Goal: Information Seeking & Learning: Find specific fact

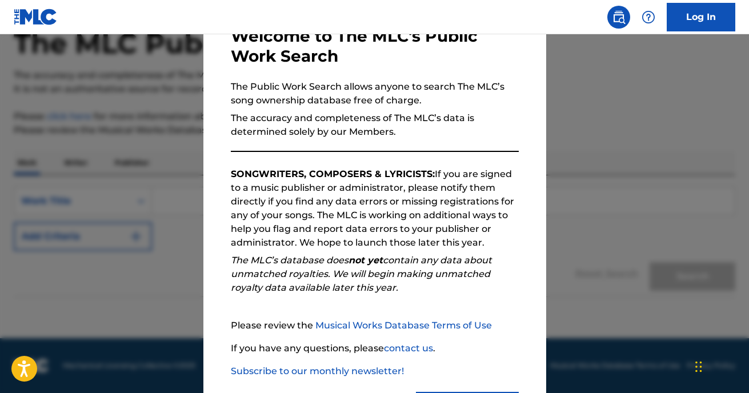
scroll to position [130, 0]
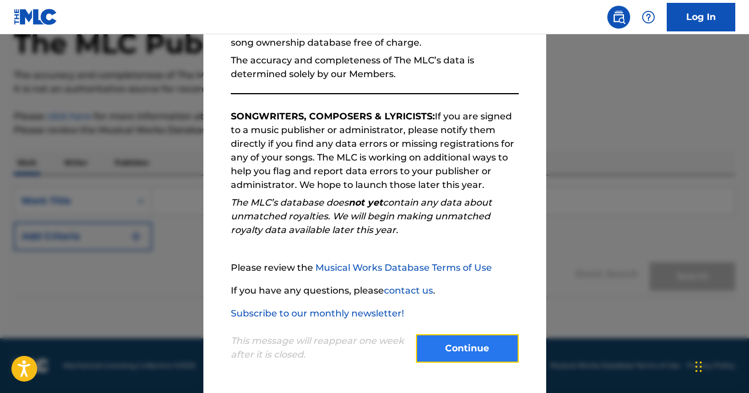
click at [458, 346] on button "Continue" at bounding box center [467, 348] width 103 height 29
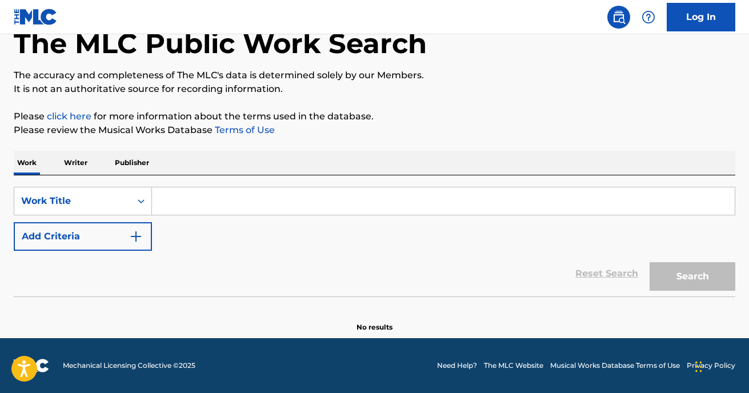
scroll to position [0, 0]
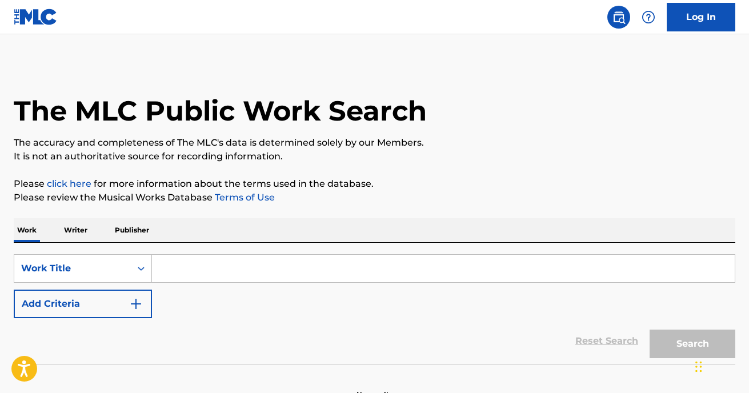
click at [213, 265] on input "Search Form" at bounding box center [443, 268] width 583 height 27
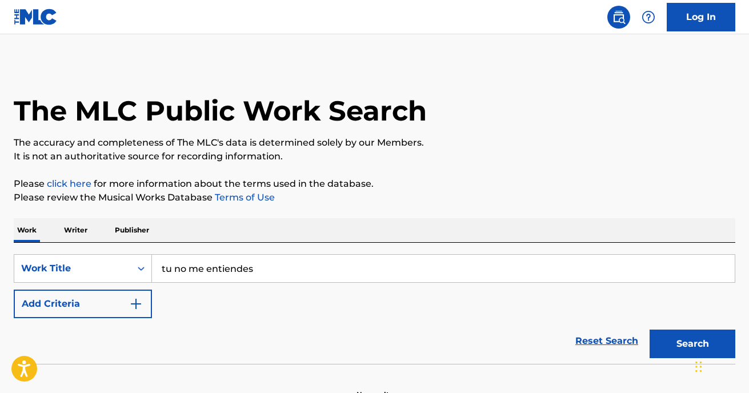
type input "tu no me entiendes"
click at [225, 313] on div "SearchWithCriteriad3412436-c4a2-480e-ad1a-ebc68e6cf827 Work Title tu no me enti…" at bounding box center [375, 286] width 722 height 64
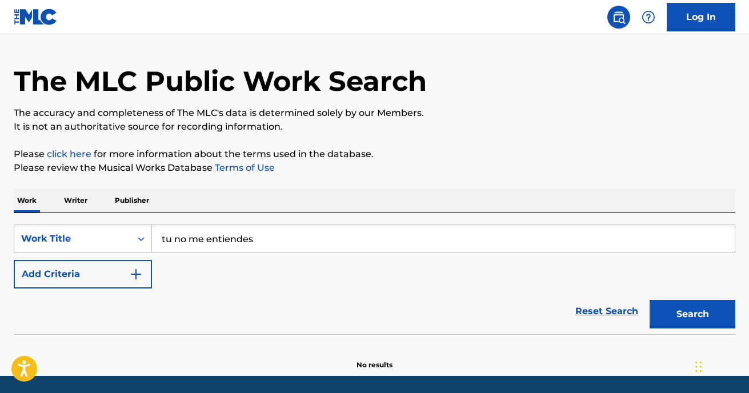
scroll to position [57, 0]
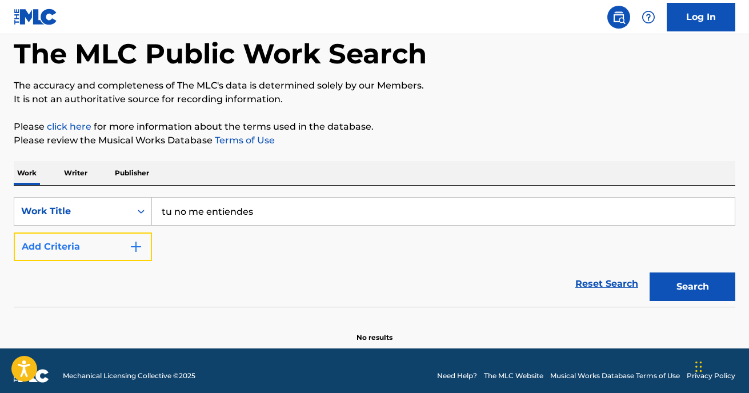
click at [95, 238] on button "Add Criteria" at bounding box center [83, 247] width 138 height 29
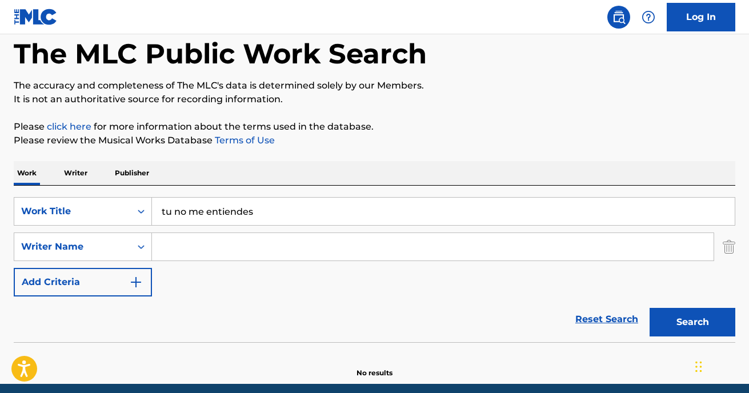
click at [173, 245] on input "Search Form" at bounding box center [433, 246] width 562 height 27
type input "H"
type input "J"
type input "[PERSON_NAME]"
drag, startPoint x: 706, startPoint y: 313, endPoint x: 688, endPoint y: 312, distance: 17.7
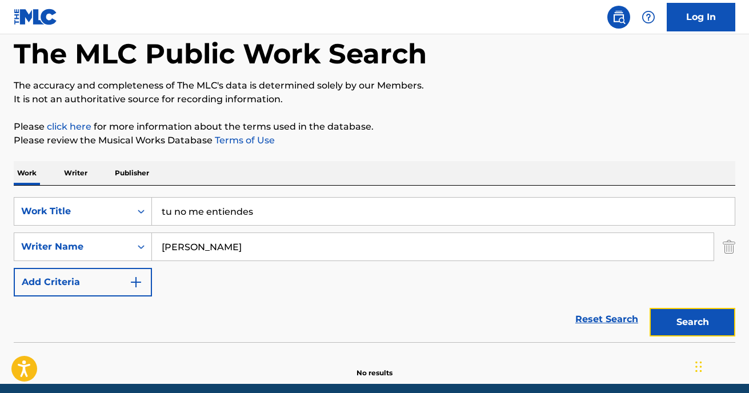
click at [706, 313] on button "Search" at bounding box center [693, 322] width 86 height 29
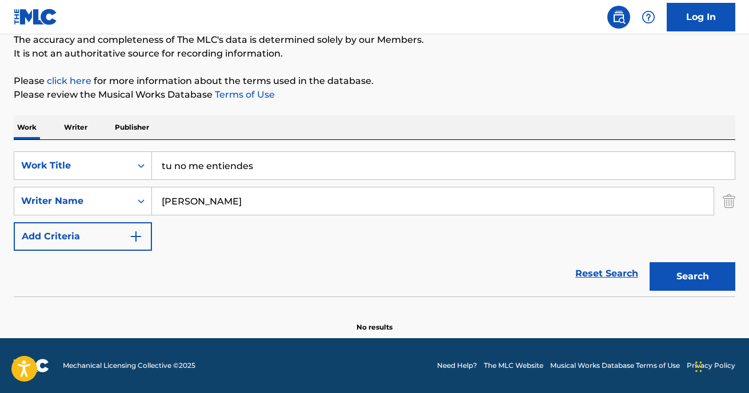
scroll to position [103, 0]
click at [679, 275] on button "Search" at bounding box center [693, 276] width 86 height 29
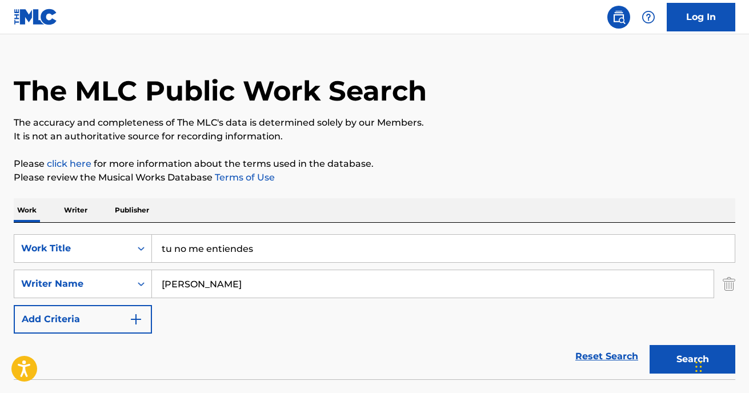
scroll to position [0, 0]
